Goal: Task Accomplishment & Management: Manage account settings

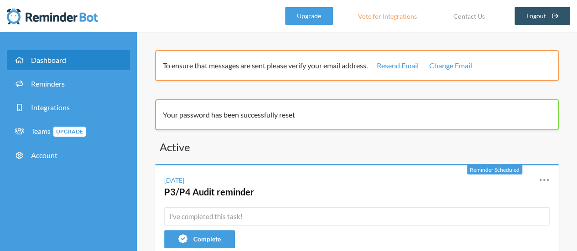
click at [64, 62] on span "Dashboard" at bounding box center [48, 60] width 35 height 9
click at [543, 179] on icon at bounding box center [543, 180] width 11 height 11
click at [543, 181] on icon at bounding box center [543, 180] width 11 height 11
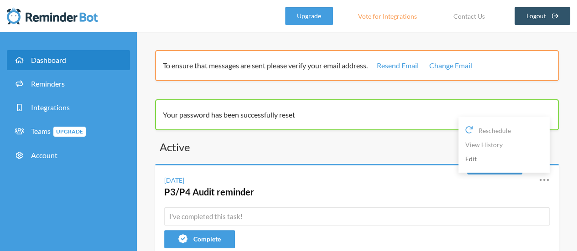
click at [484, 164] on link "Edit" at bounding box center [504, 159] width 78 height 14
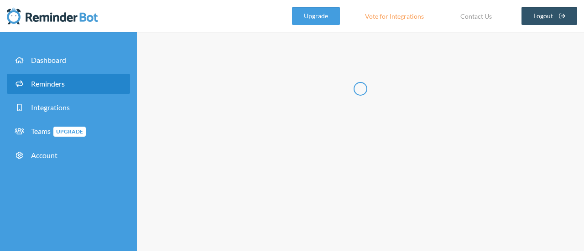
type input "P3/P4 Audit reminder"
select select "11:30:00"
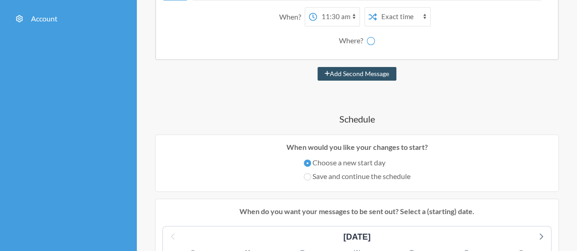
select select "spaces/AAAAHhmVpig"
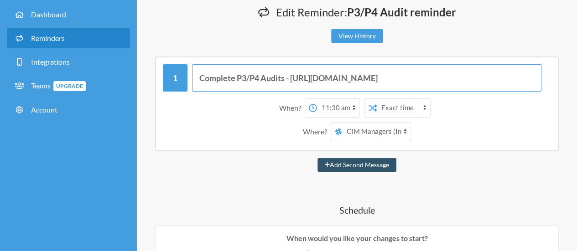
scroll to position [0, 248]
drag, startPoint x: 292, startPoint y: 80, endPoint x: 559, endPoint y: 77, distance: 266.7
paste input "9ROFOQKarGqbF8idkgPEpMtAB_sUcE3-kiH112tHZoI/edit?"
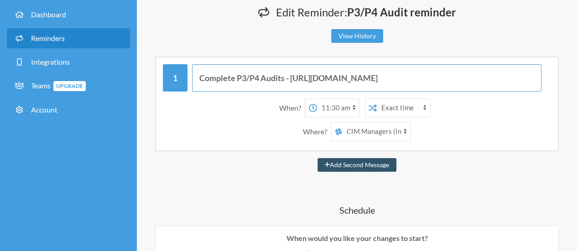
type input "Complete P3/P4 Audits - [URL][DOMAIN_NAME]"
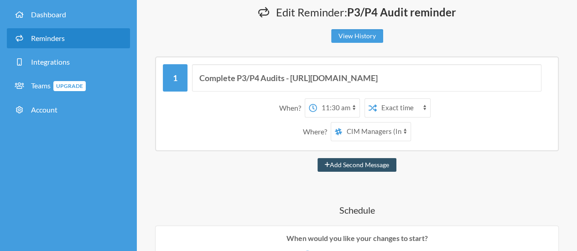
scroll to position [0, 0]
click at [492, 113] on div "When? 12:00 am 12:15 am 12:30 am 12:45 am 1:00 am 1:15 am 1:30 am 1:45 am 2:00 …" at bounding box center [356, 107] width 379 height 19
click at [385, 136] on select "[PERSON_NAME] CIM Managers (Internal Space)" at bounding box center [376, 132] width 68 height 18
click at [479, 129] on div "Where? [PERSON_NAME] CIM Managers (Internal Space)" at bounding box center [356, 131] width 379 height 19
click at [381, 134] on select "[PERSON_NAME] CIM Managers (Internal Space)" at bounding box center [376, 132] width 68 height 18
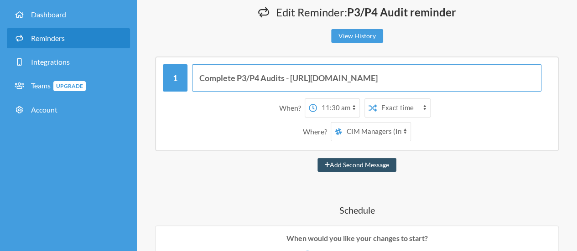
scroll to position [0, 180]
drag, startPoint x: 291, startPoint y: 78, endPoint x: 583, endPoint y: 80, distance: 292.3
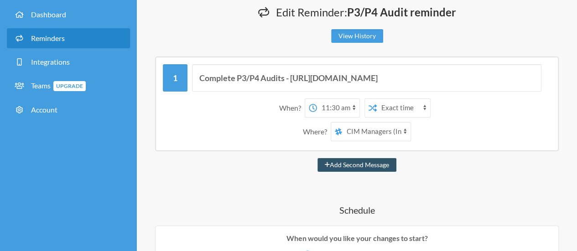
scroll to position [0, 0]
click at [525, 127] on div "Where? [PERSON_NAME] CIM Managers (Internal Space)" at bounding box center [356, 131] width 379 height 19
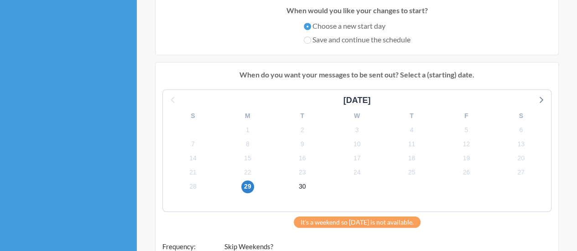
scroll to position [410, 0]
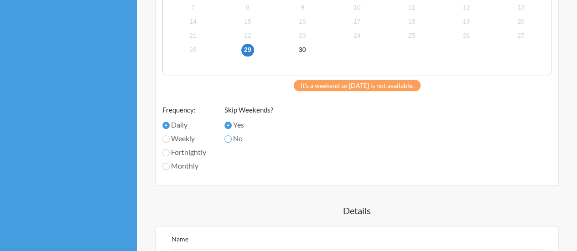
click at [230, 140] on input "No" at bounding box center [227, 138] width 7 height 7
radio input "true"
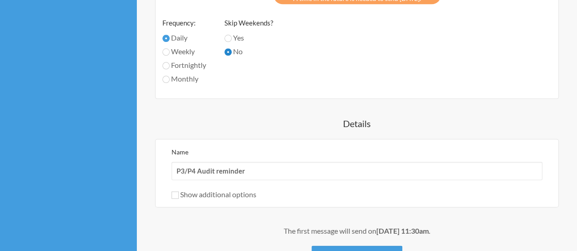
scroll to position [593, 0]
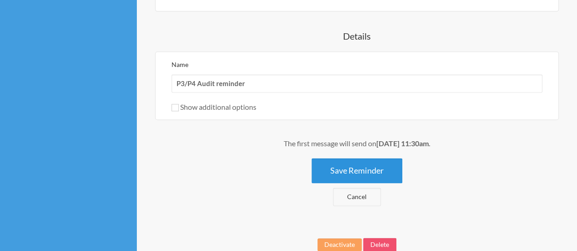
click at [333, 159] on button "Save Reminder" at bounding box center [356, 170] width 91 height 25
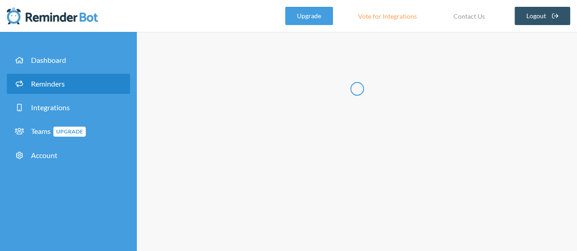
scroll to position [0, 0]
